Goal: Information Seeking & Learning: Find specific fact

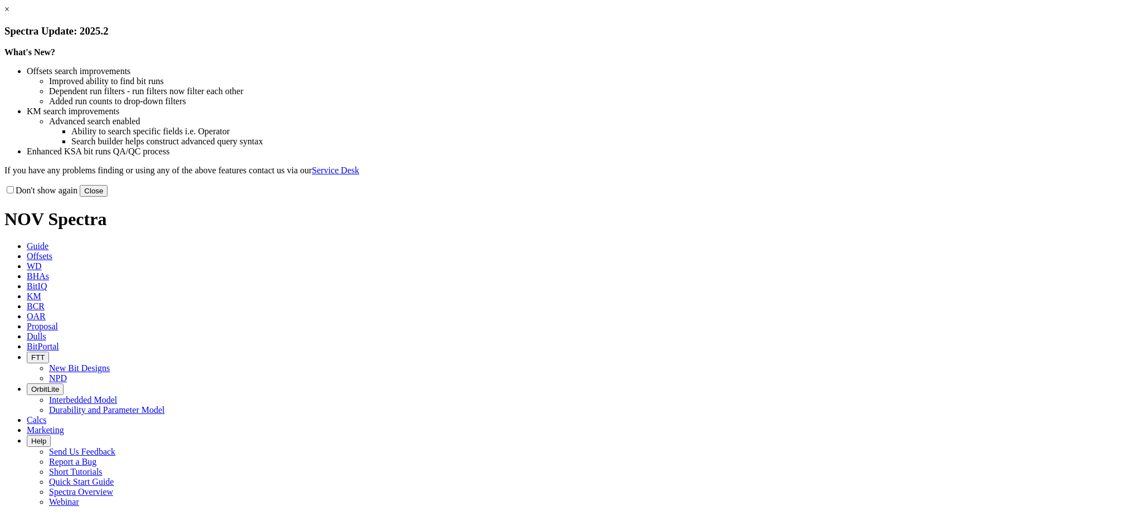
click at [9, 14] on link "×" at bounding box center [6, 8] width 5 height 9
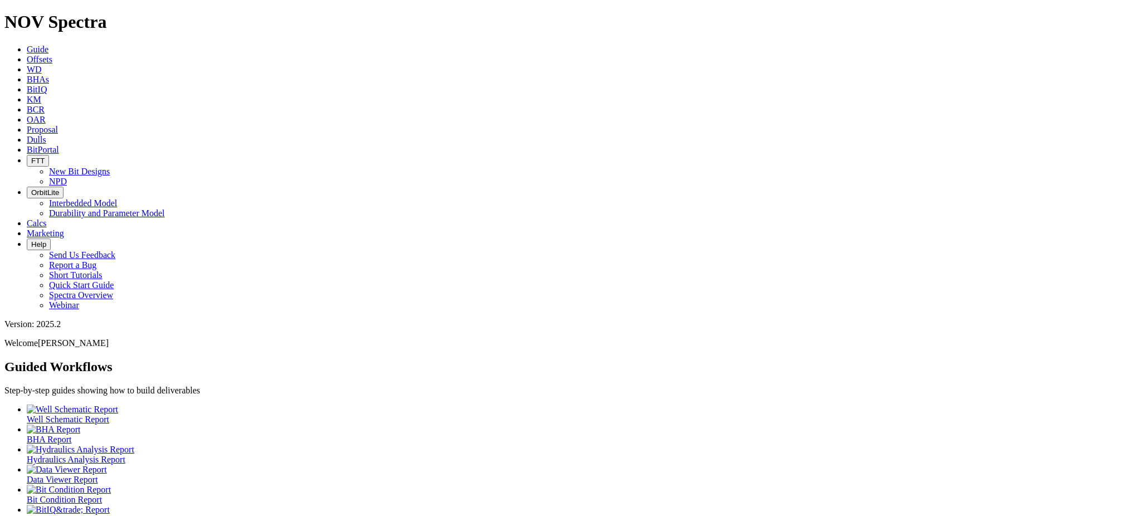
click at [52, 55] on link "Offsets" at bounding box center [40, 59] width 26 height 9
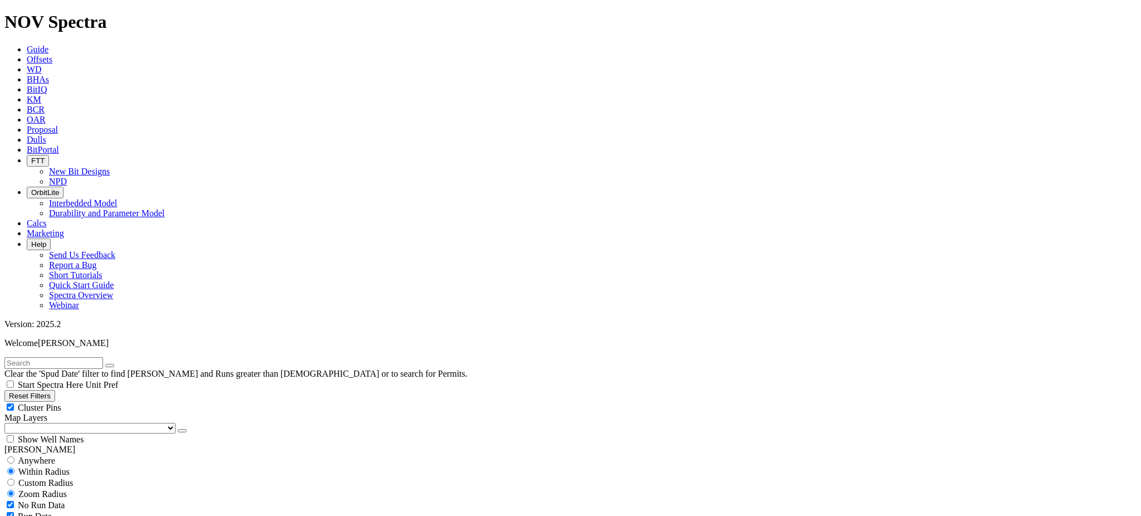
click at [103, 357] on input "text" at bounding box center [53, 363] width 99 height 12
type input "h5"
click at [121, 365] on icon "submit" at bounding box center [121, 365] width 0 height 0
click at [64, 454] on div "Anywhere" at bounding box center [570, 459] width 1132 height 11
radio input "true"
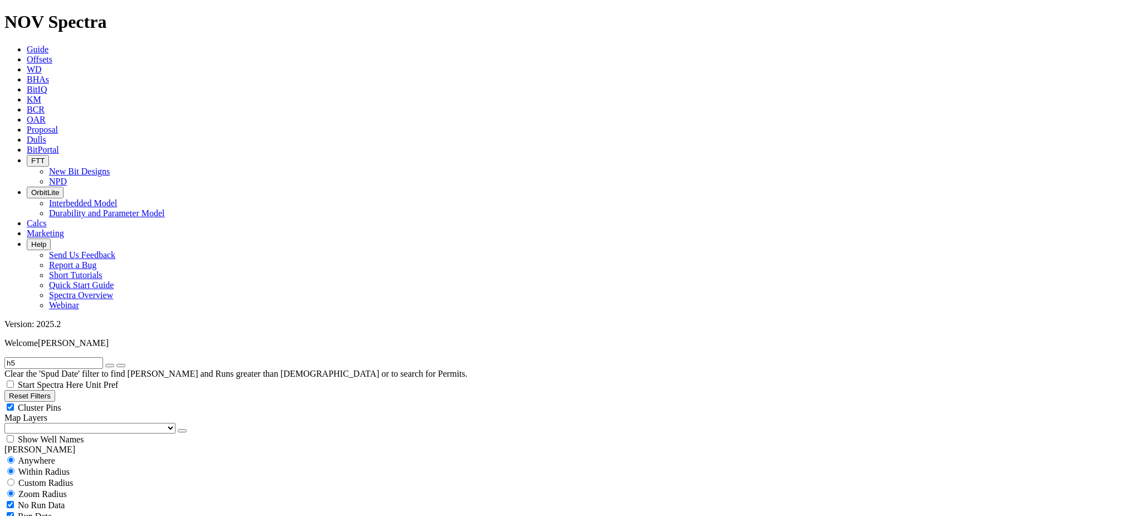
radio input "false"
radio input "true"
